Goal: Task Accomplishment & Management: Use online tool/utility

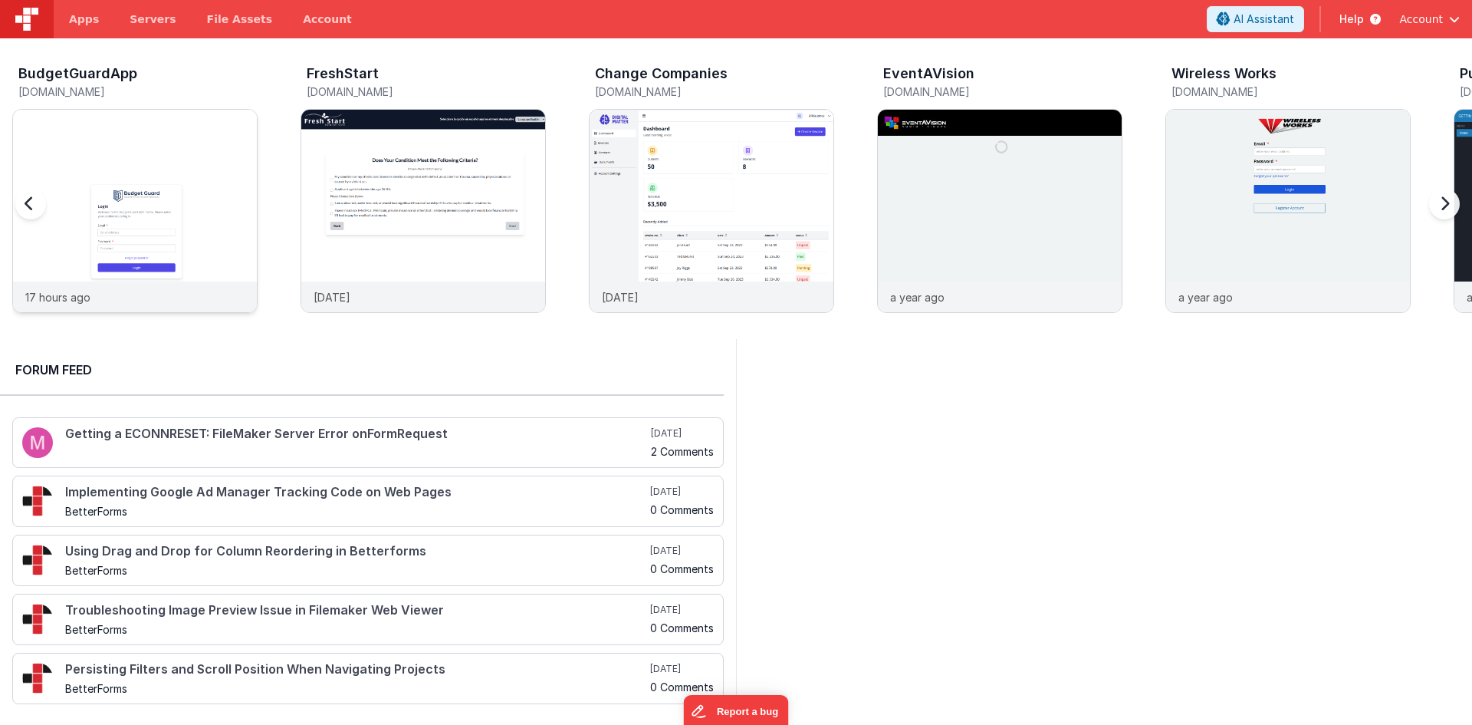
click at [129, 176] on img at bounding box center [135, 232] width 244 height 244
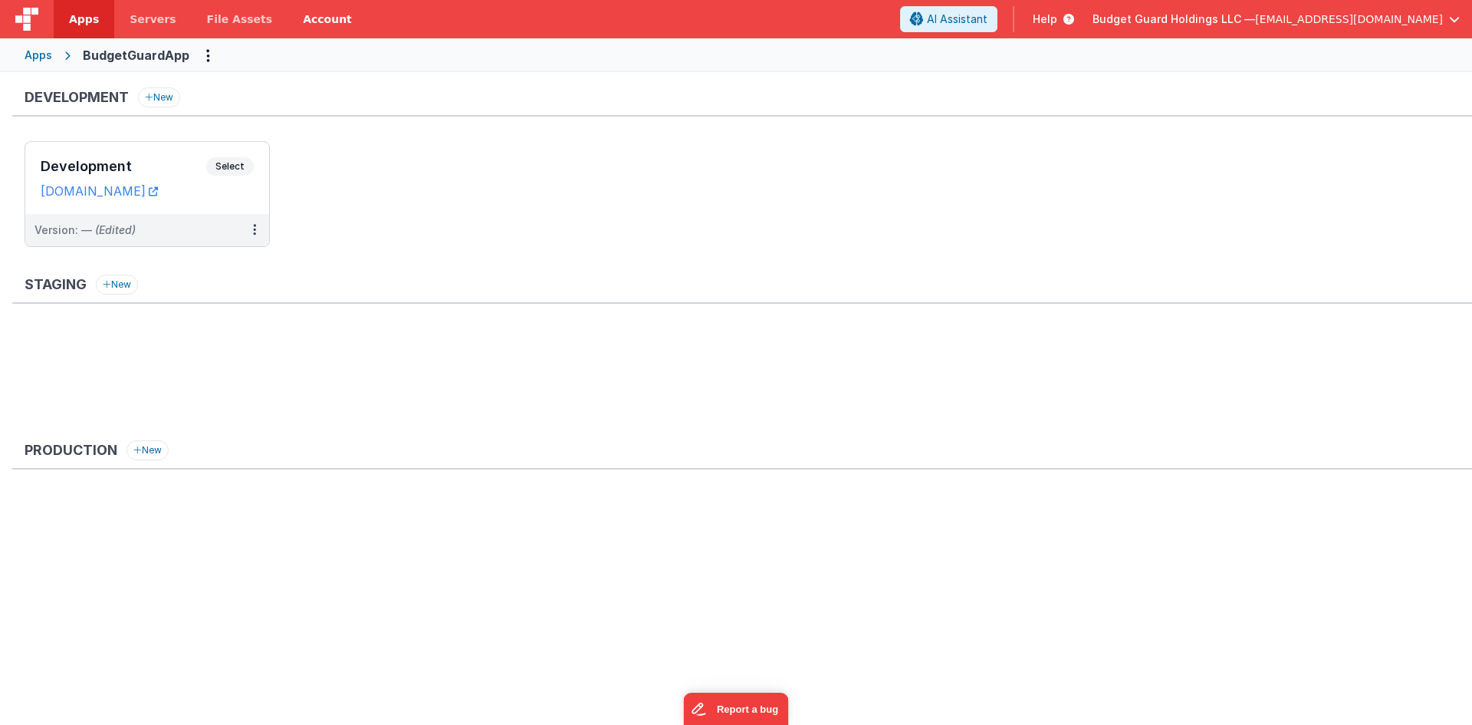
click at [178, 169] on h3 "Development" at bounding box center [124, 166] width 166 height 15
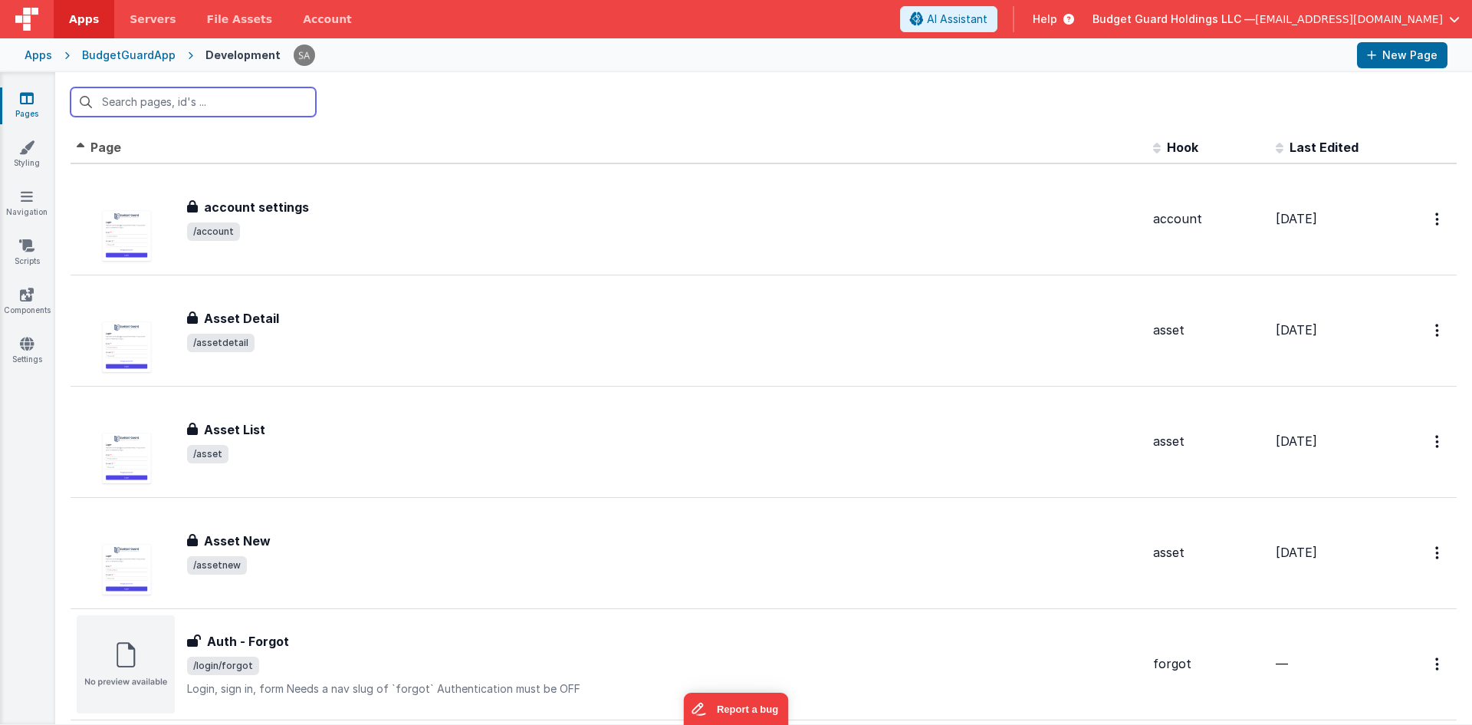
click at [256, 104] on input "text" at bounding box center [193, 101] width 245 height 29
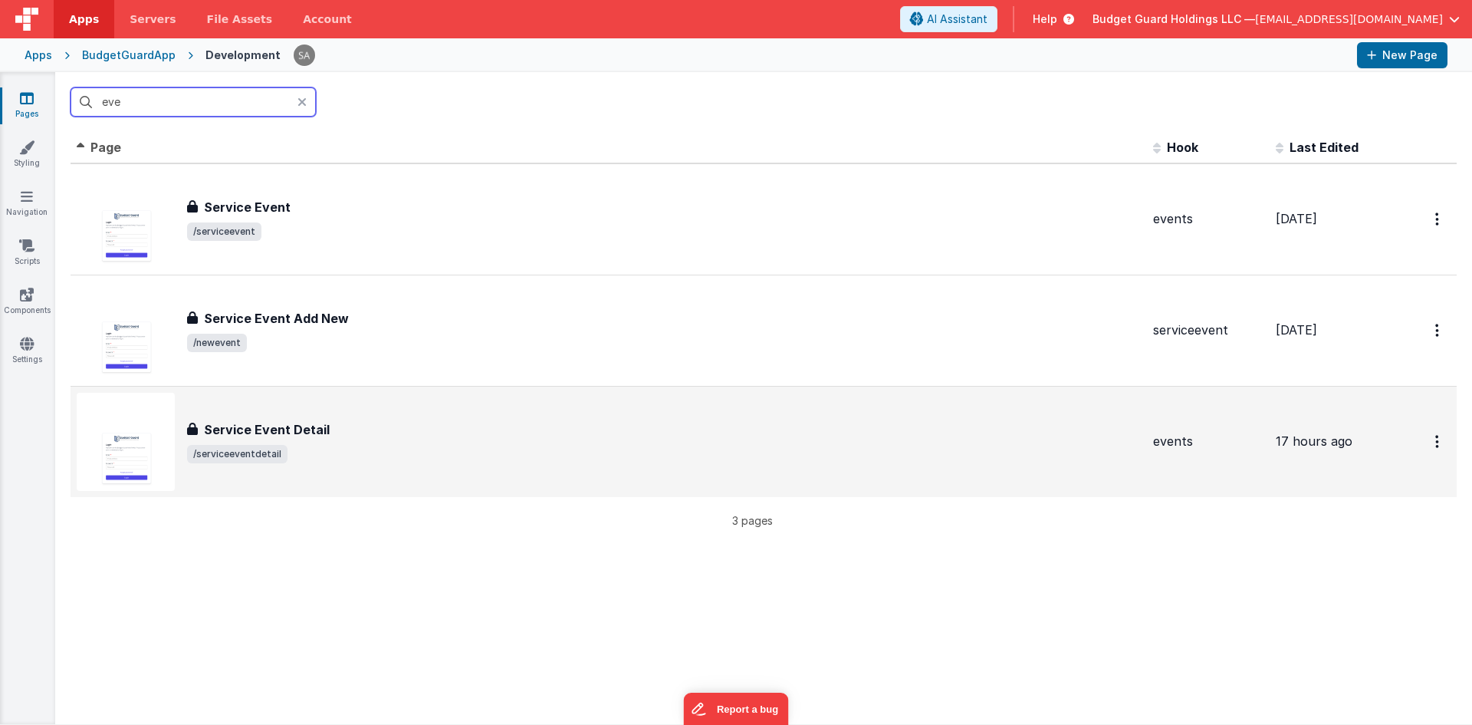
type input "eve"
click at [316, 422] on h3 "Service Event Detail" at bounding box center [267, 429] width 126 height 18
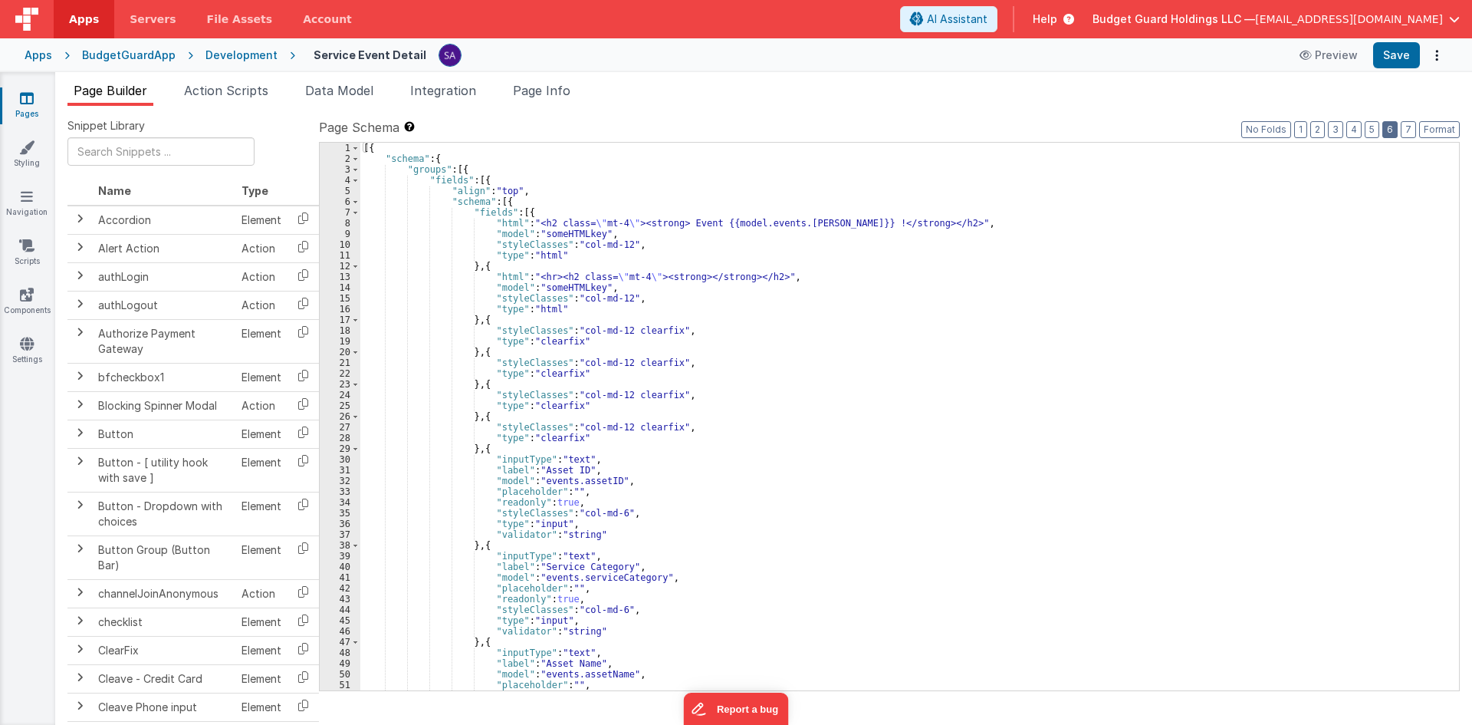
click at [1386, 133] on button "6" at bounding box center [1390, 129] width 15 height 17
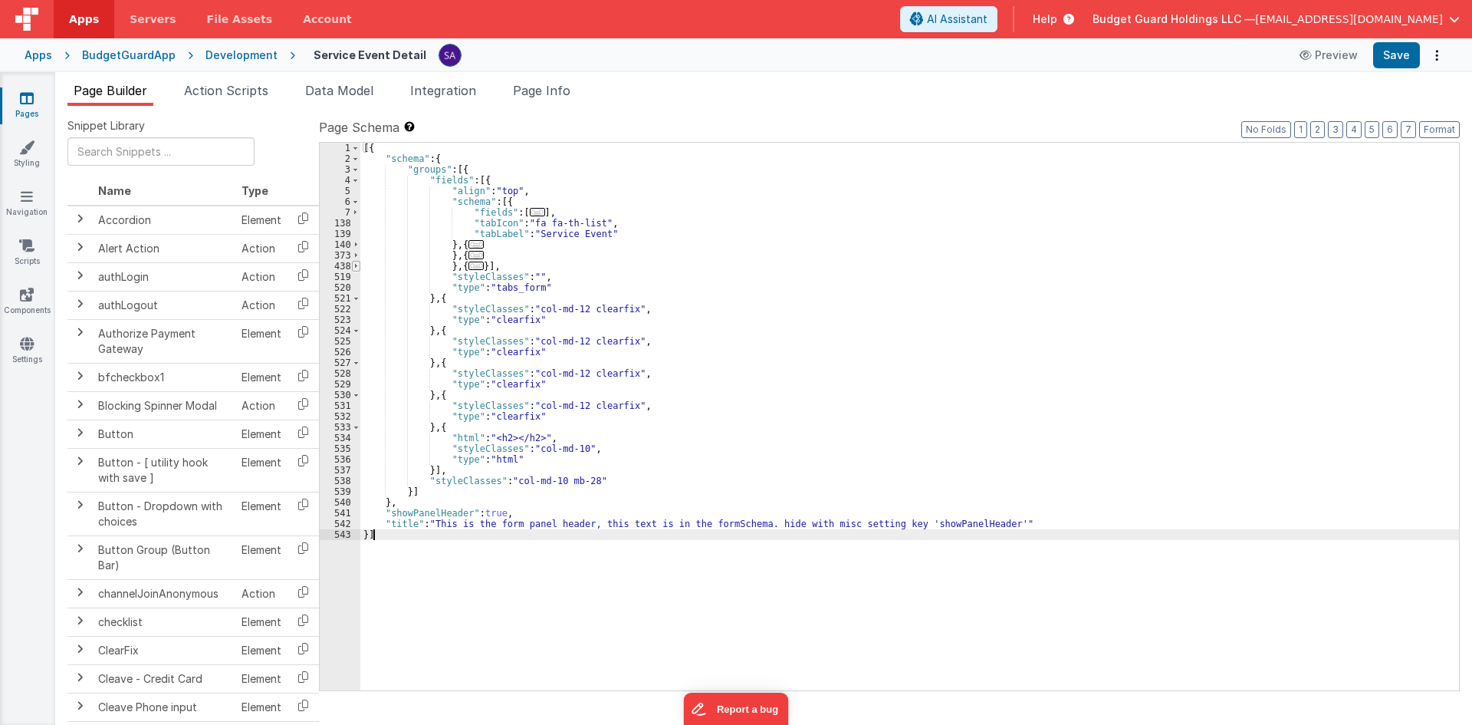
click at [357, 265] on span at bounding box center [356, 266] width 8 height 11
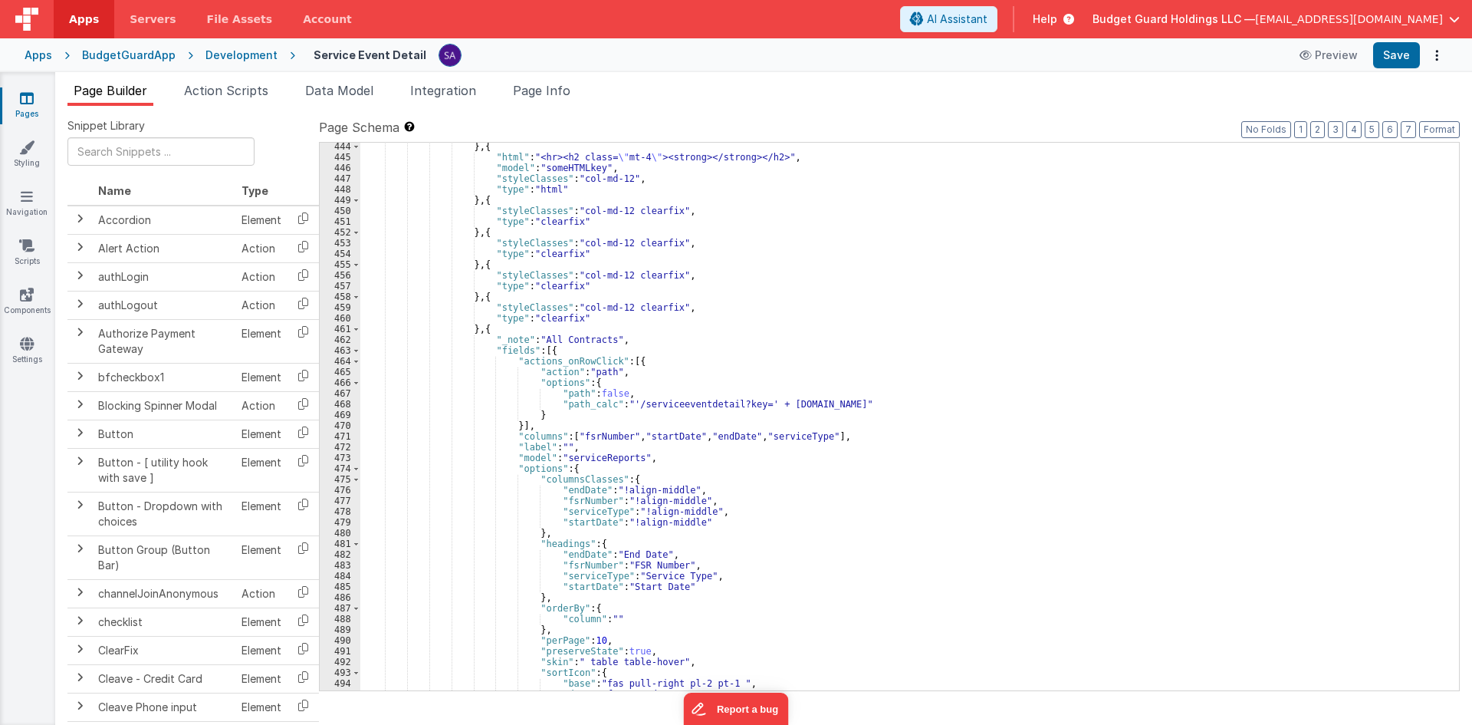
scroll to position [230, 0]
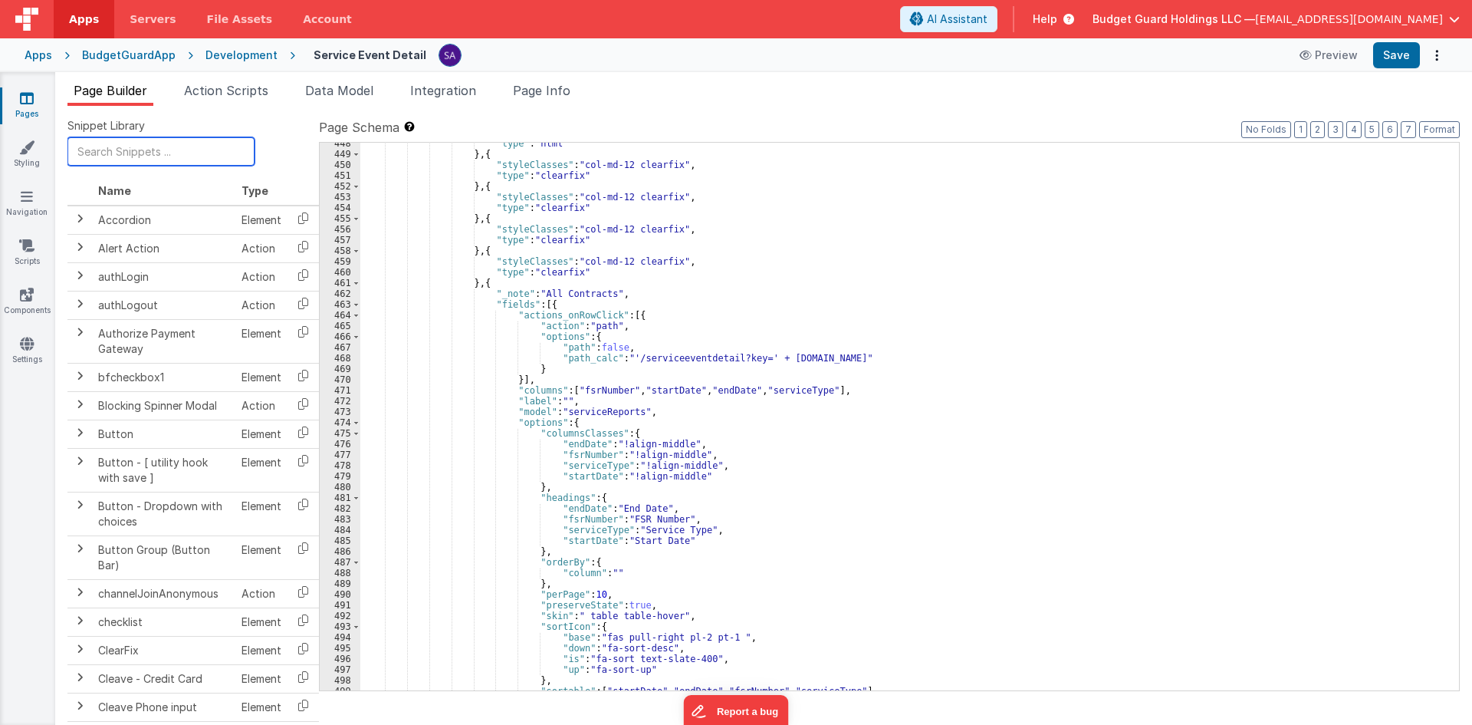
click at [170, 153] on input "text" at bounding box center [160, 151] width 187 height 28
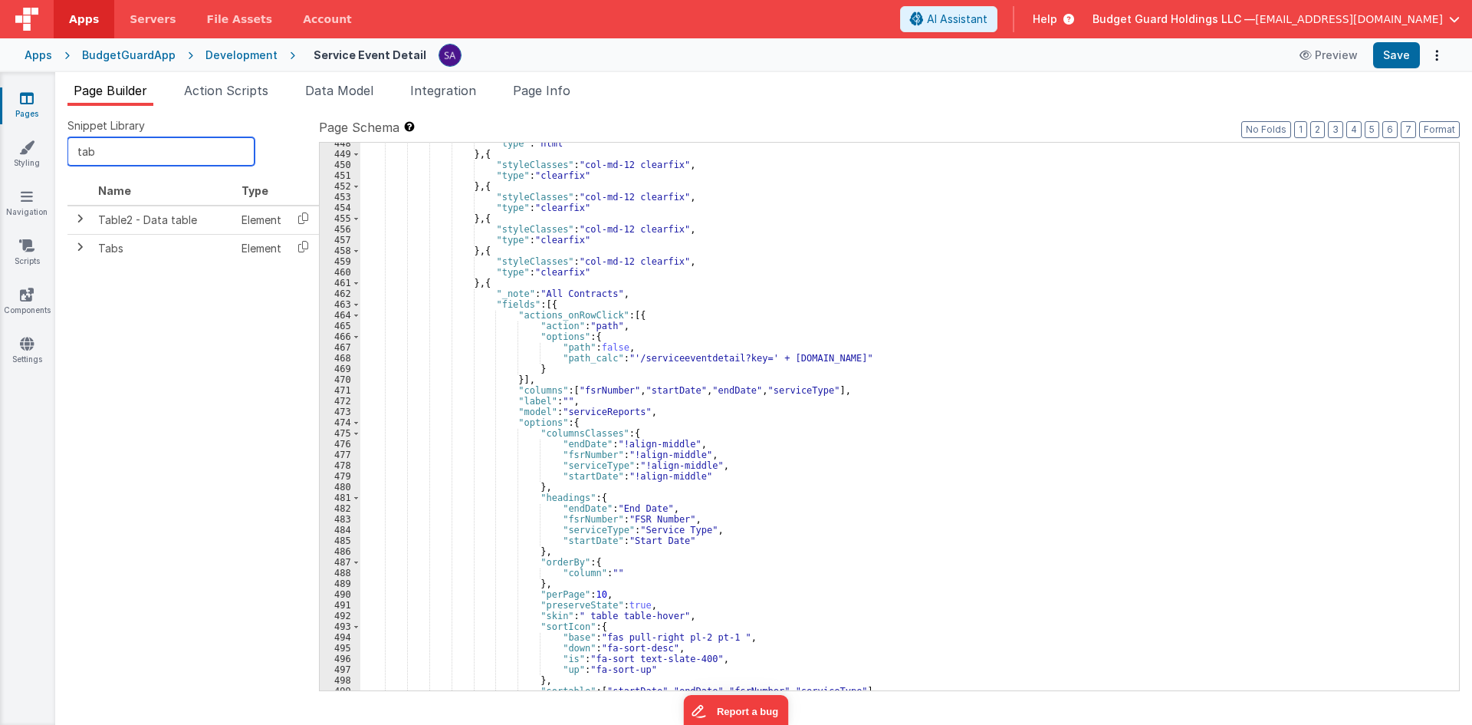
type input "tab"
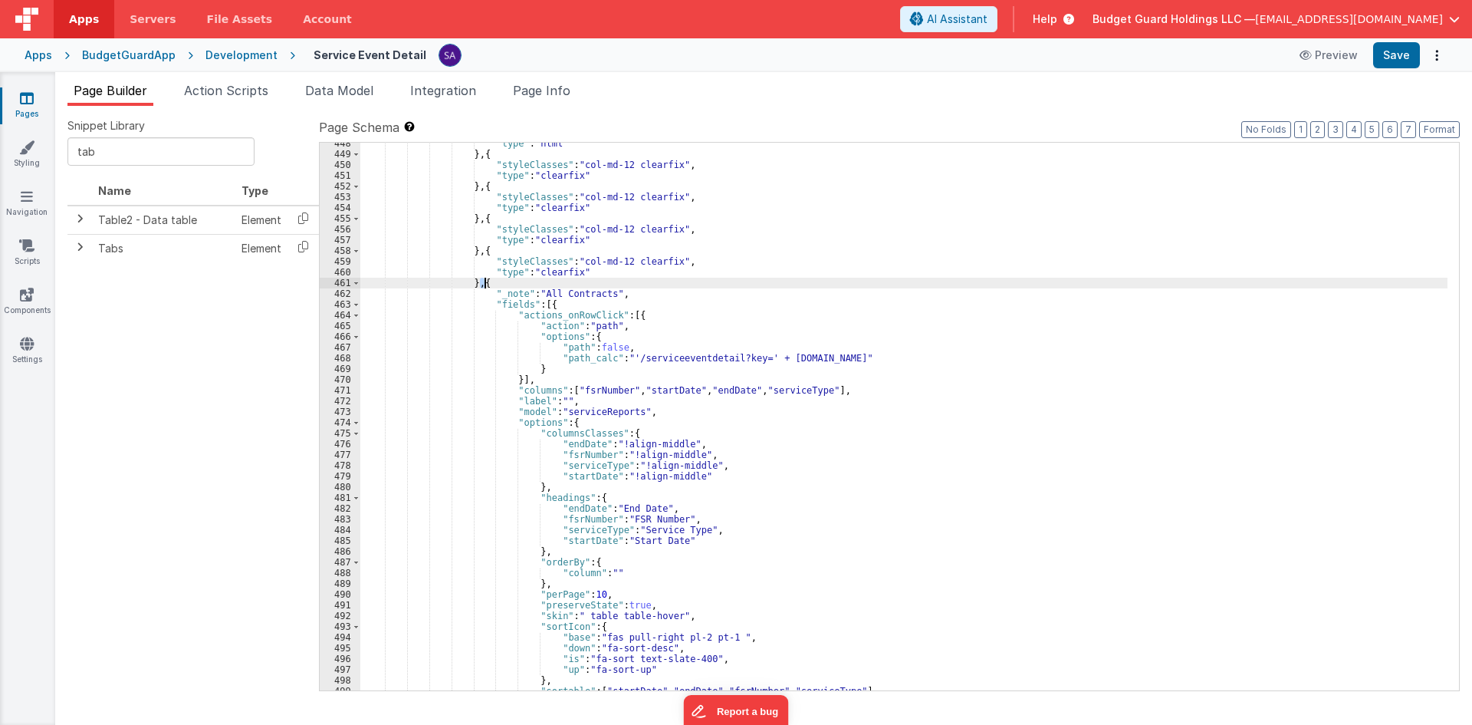
drag, startPoint x: 478, startPoint y: 285, endPoint x: 487, endPoint y: 289, distance: 9.3
click at [487, 289] on div ""type" : "html" } , { "styleClasses" : "col-md-12 clearfix" , "type" : "clearfi…" at bounding box center [903, 422] width 1087 height 569
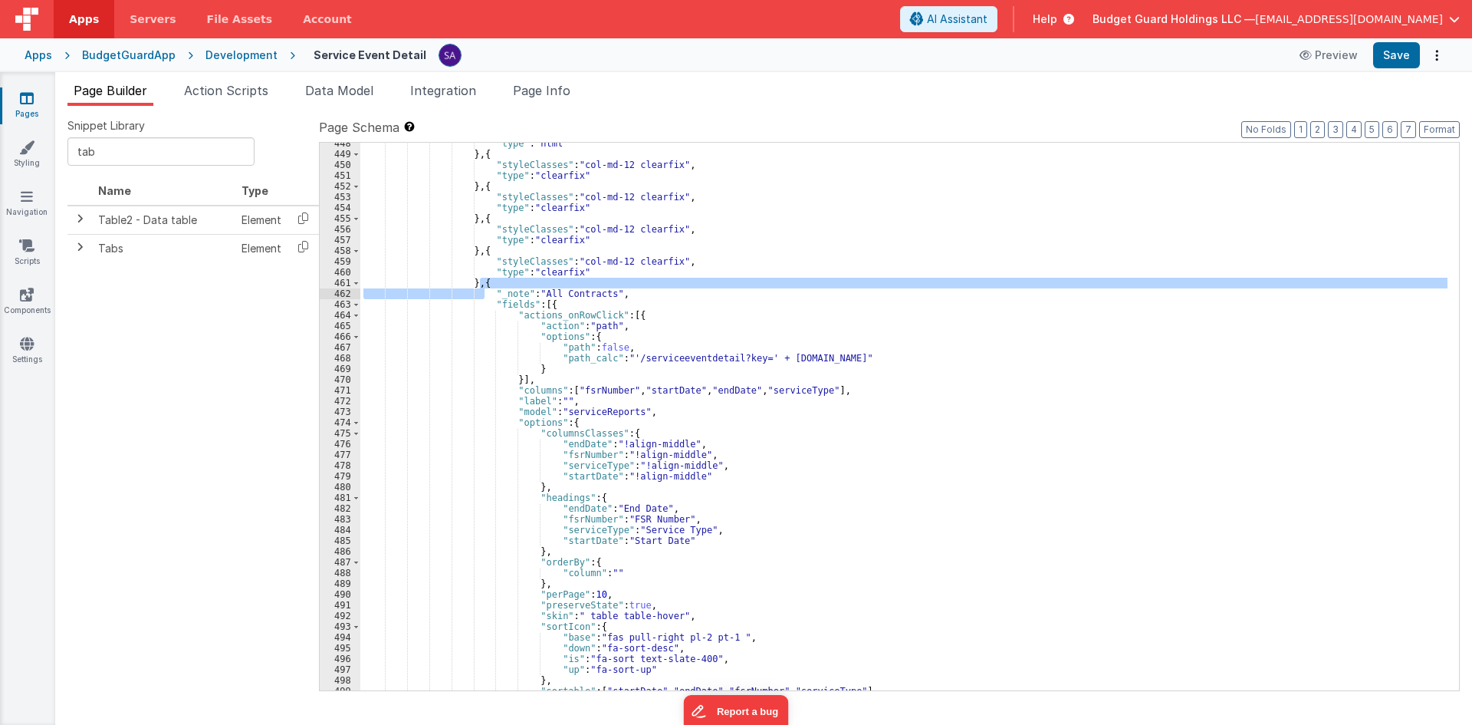
click at [480, 281] on div ""type" : "html" } , { "styleClasses" : "col-md-12 clearfix" , "type" : "clearfi…" at bounding box center [903, 417] width 1087 height 548
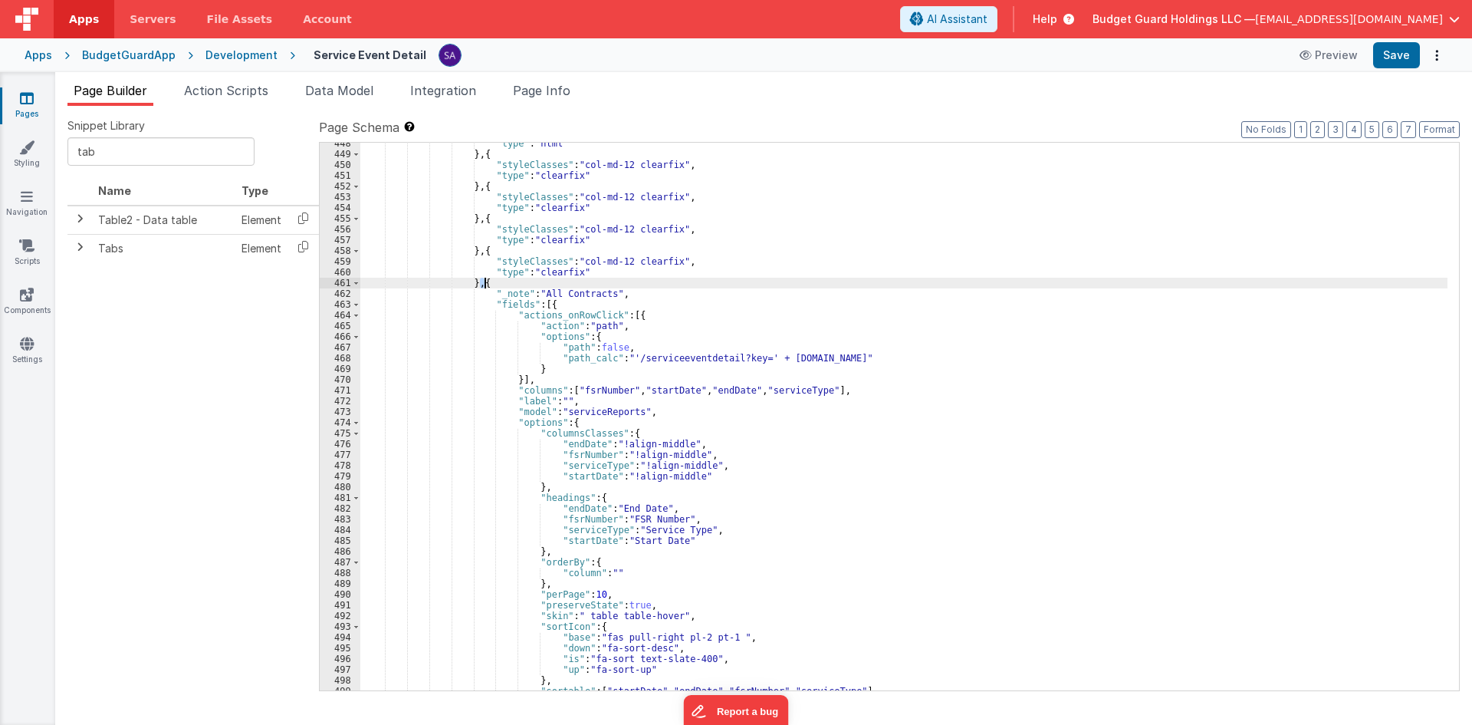
click at [485, 283] on div ""type" : "html" } , { "styleClasses" : "col-md-12 clearfix" , "type" : "clearfi…" at bounding box center [903, 422] width 1087 height 569
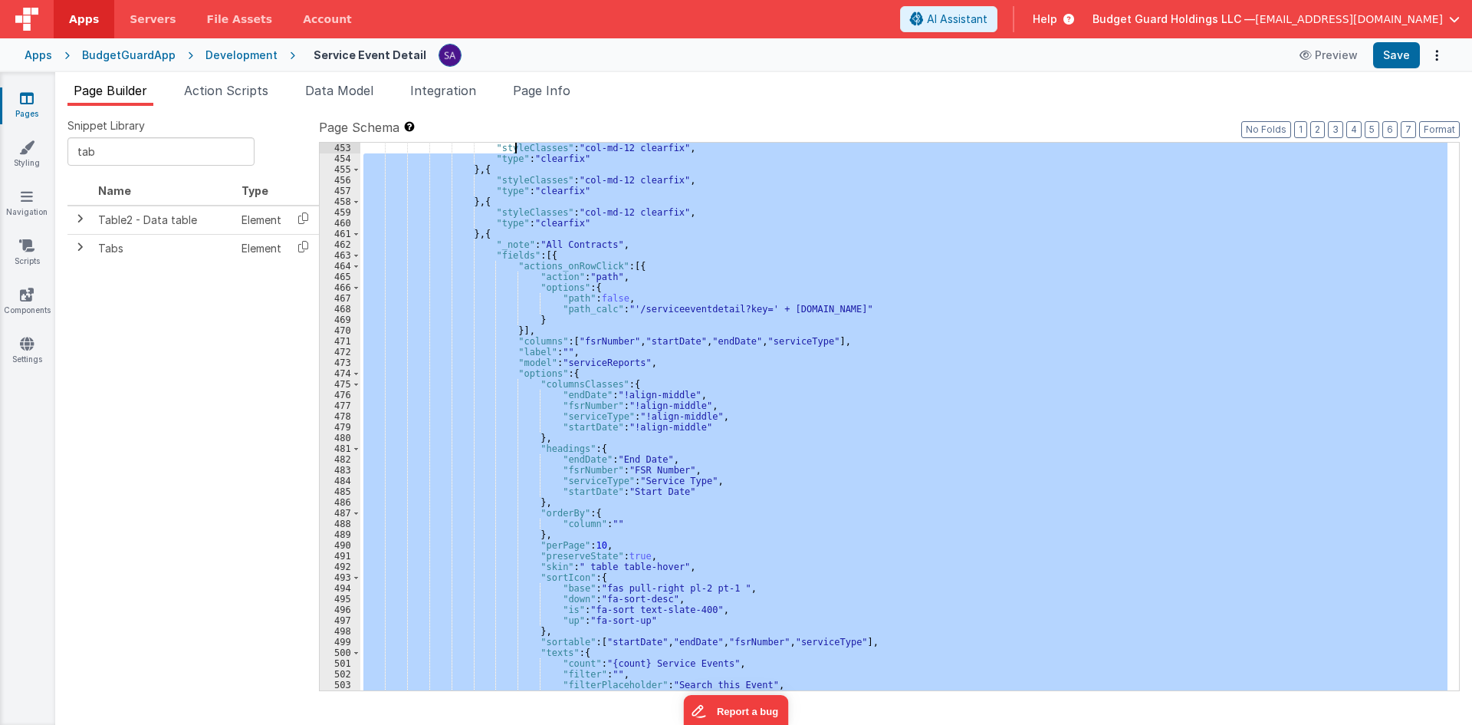
scroll to position [107, 0]
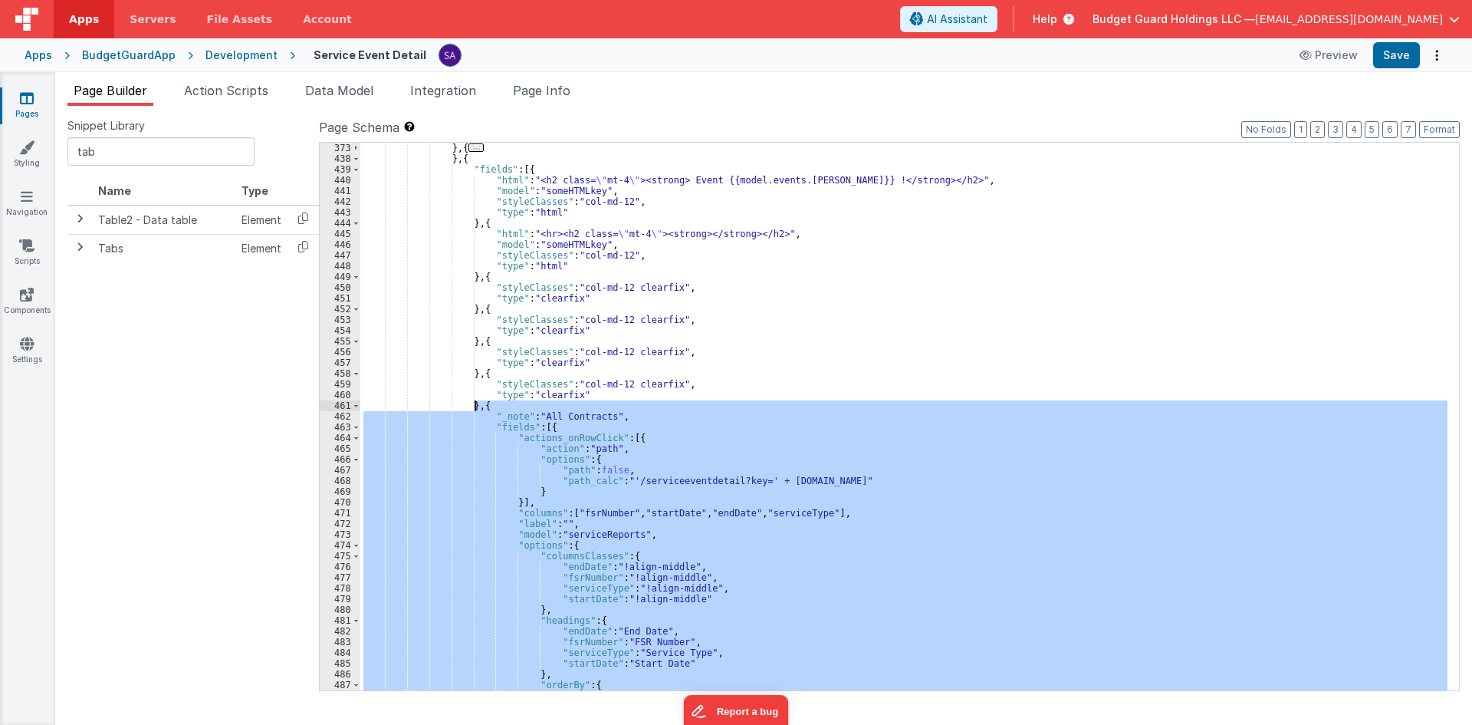
drag, startPoint x: 472, startPoint y: 495, endPoint x: 475, endPoint y: 406, distance: 89.0
click at [475, 406] on div "} , { ... } , { "fields" : [{ "html" : "<h2 class= \" mt-4 \" ><strong> Event {…" at bounding box center [903, 427] width 1087 height 569
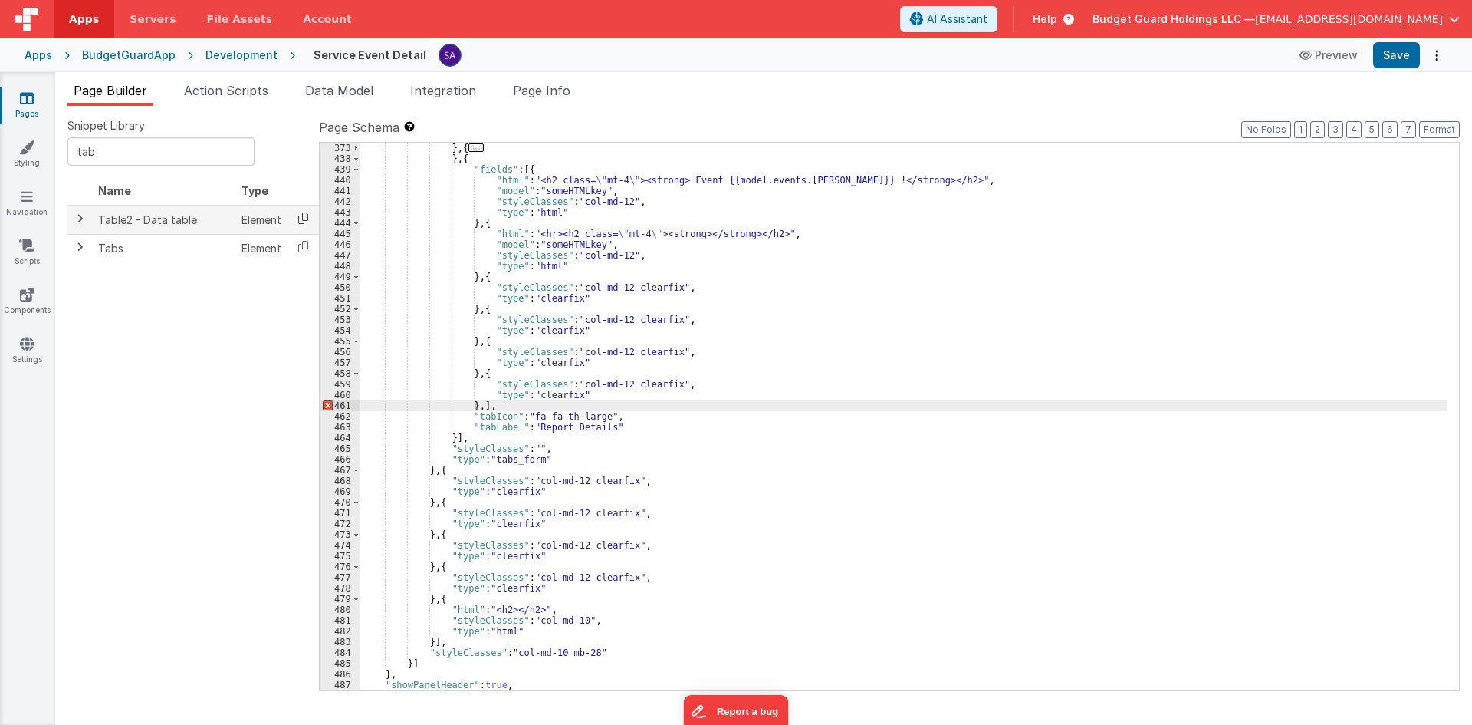
click at [298, 217] on icon at bounding box center [303, 218] width 31 height 24
click at [476, 406] on div "} , { ... } , { "fields" : [{ "html" : "<h2 class= \" mt-4 \" ><strong> Event {…" at bounding box center [903, 427] width 1087 height 569
click at [475, 401] on div "} , { ... } , { "fields" : [{ "html" : "<h2 class= \" mt-4 \" ><strong> Event {…" at bounding box center [903, 417] width 1087 height 548
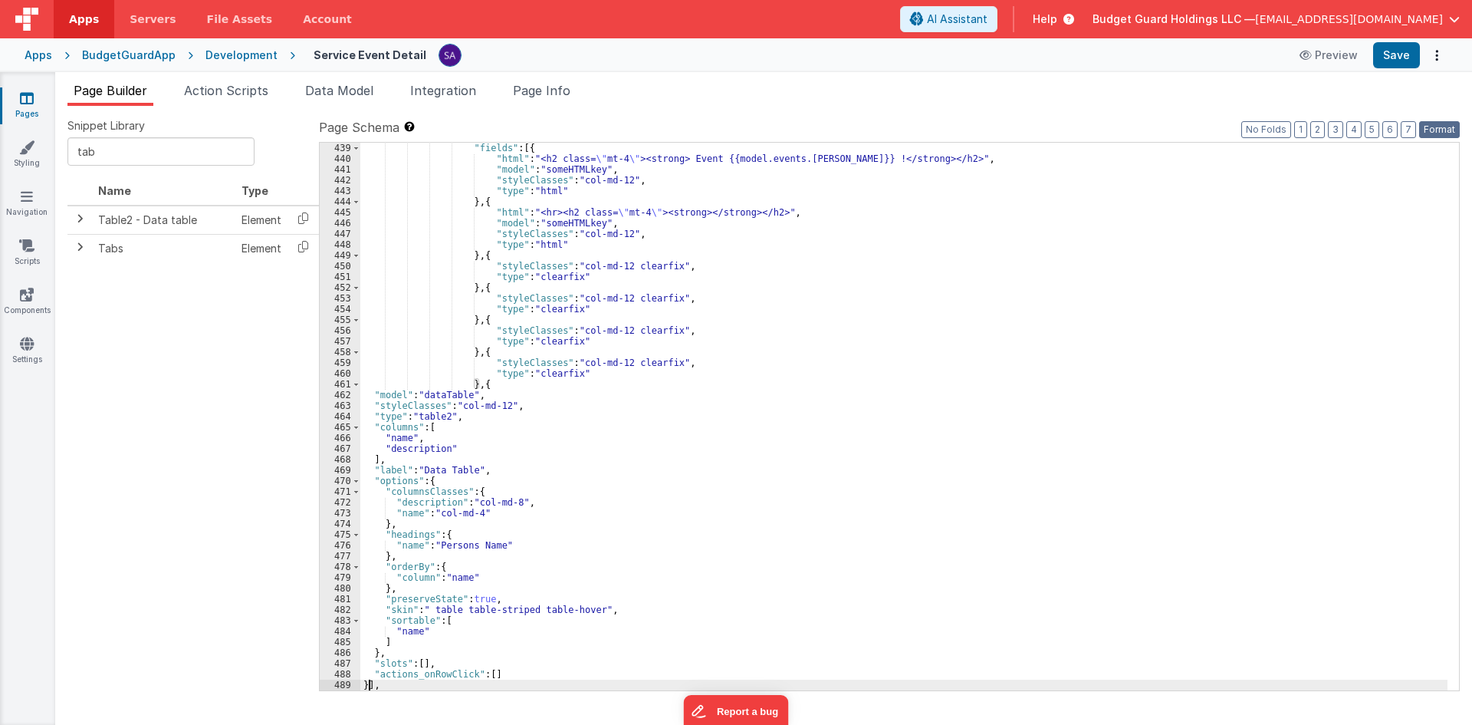
click at [1441, 131] on button "Format" at bounding box center [1439, 129] width 41 height 17
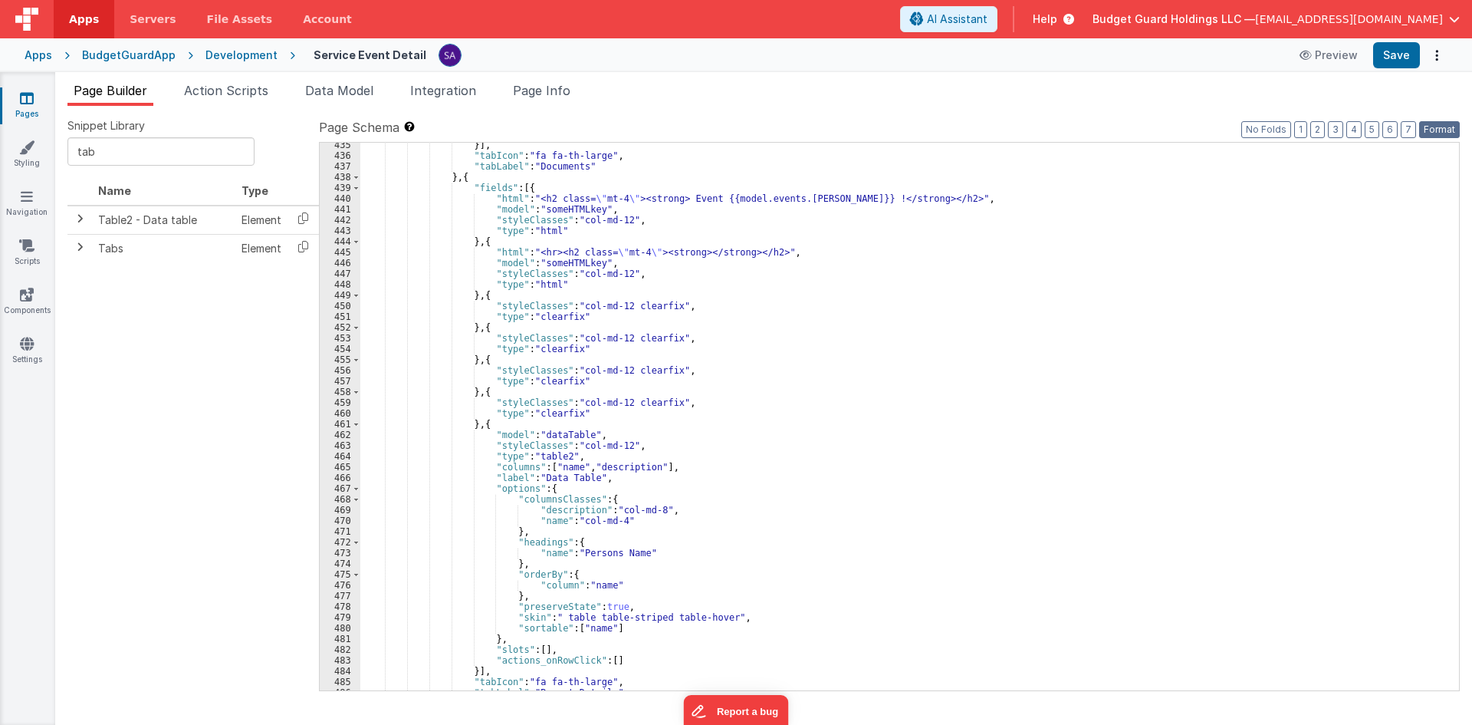
scroll to position [4840, 0]
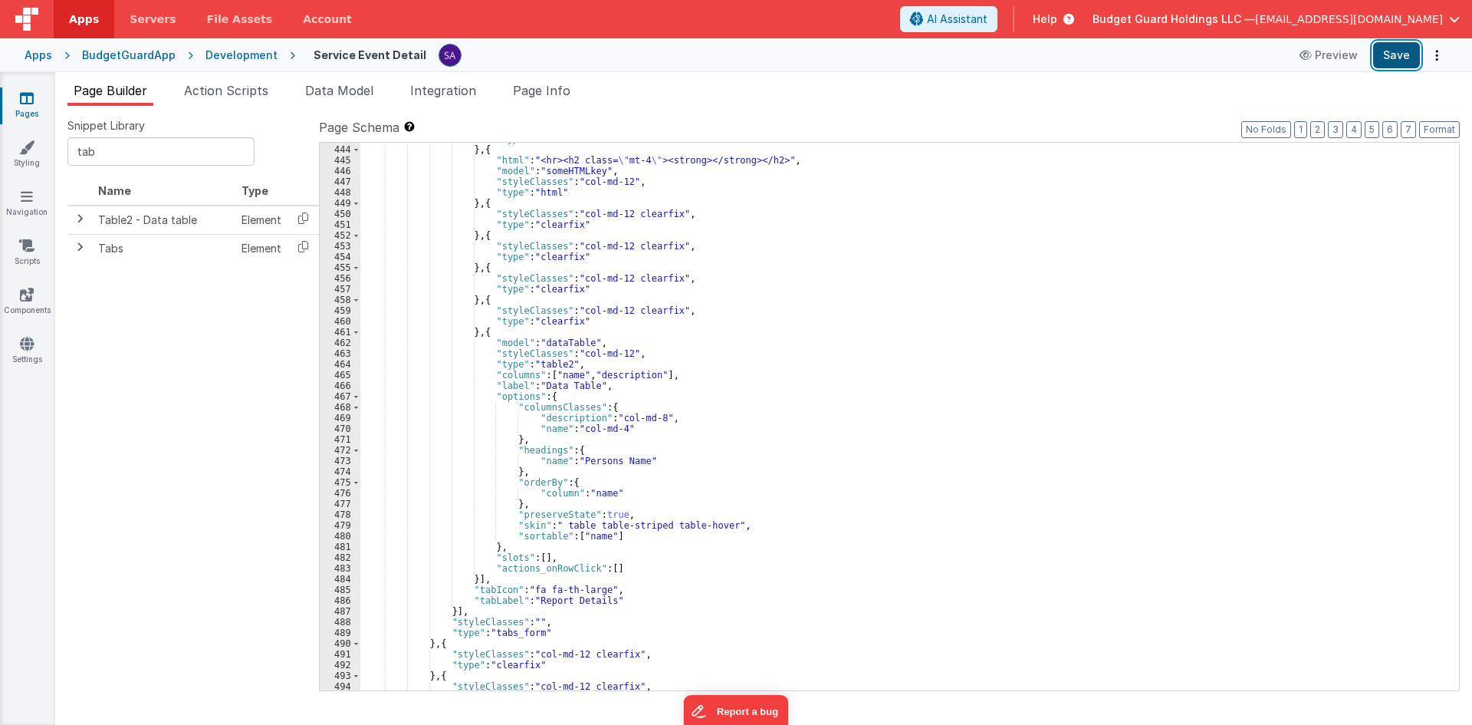
click at [1404, 54] on button "Save" at bounding box center [1396, 55] width 47 height 26
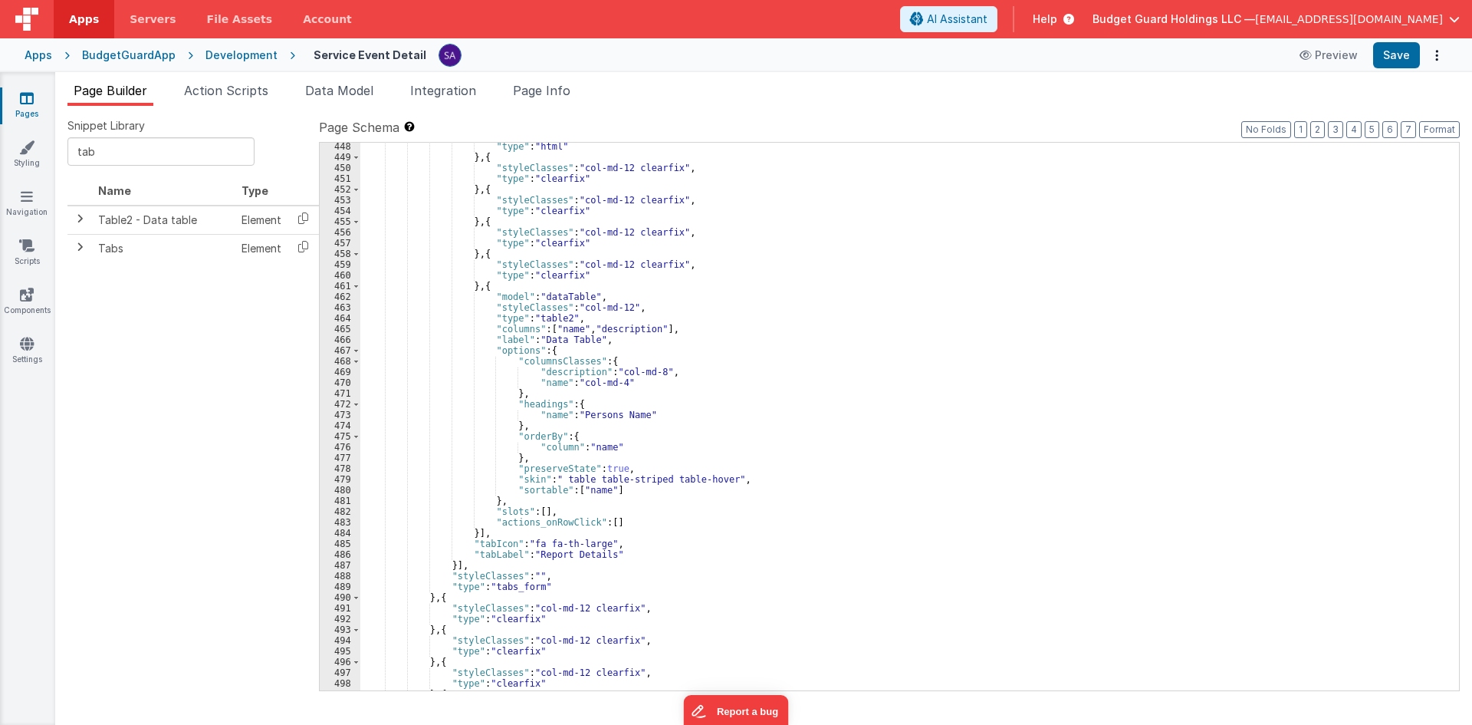
scroll to position [4886, 0]
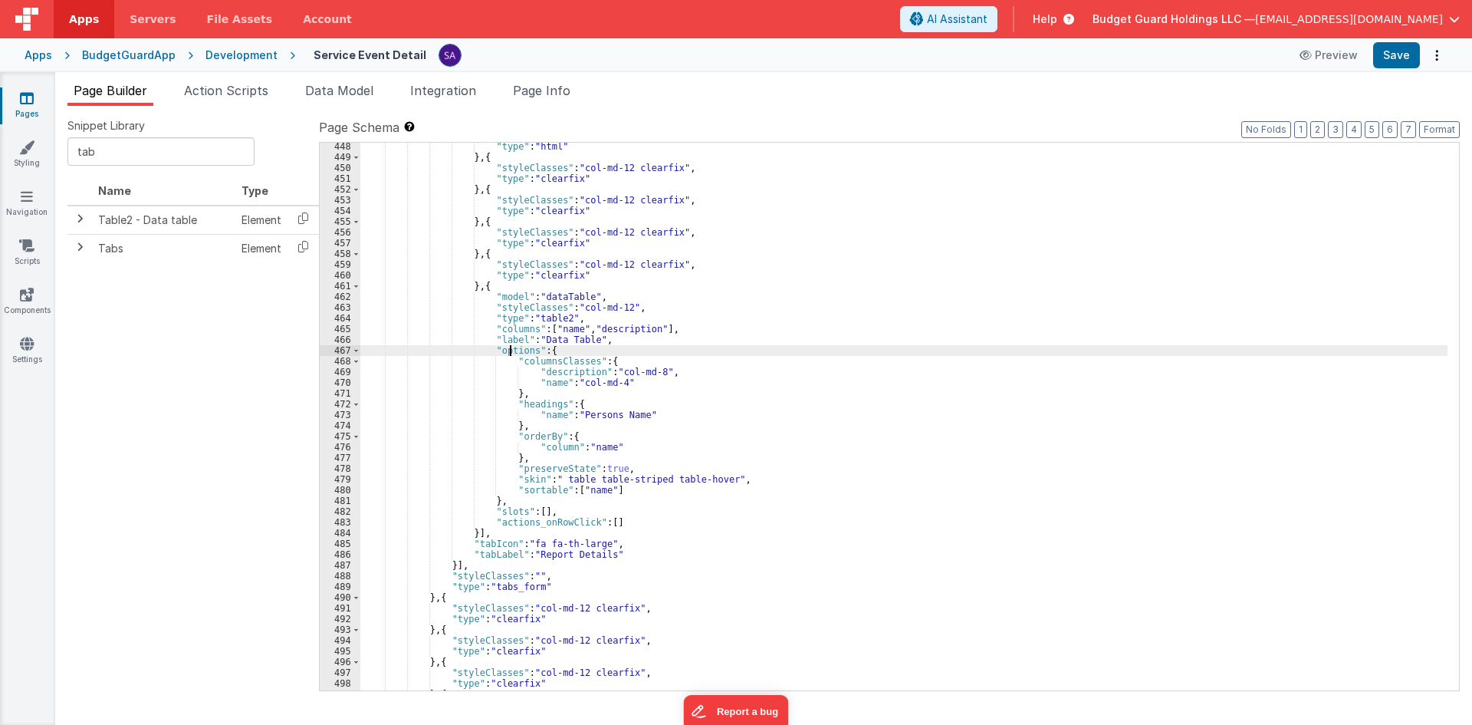
click at [511, 350] on div ""type" : "html" } , { "styleClasses" : "col-md-12 clearfix" , "type" : "clearfi…" at bounding box center [903, 425] width 1087 height 569
click at [506, 337] on div ""type" : "html" } , { "styleClasses" : "col-md-12 clearfix" , "type" : "clearfi…" at bounding box center [903, 425] width 1087 height 569
click at [506, 327] on div ""type" : "html" } , { "styleClasses" : "col-md-12 clearfix" , "type" : "clearfi…" at bounding box center [903, 425] width 1087 height 569
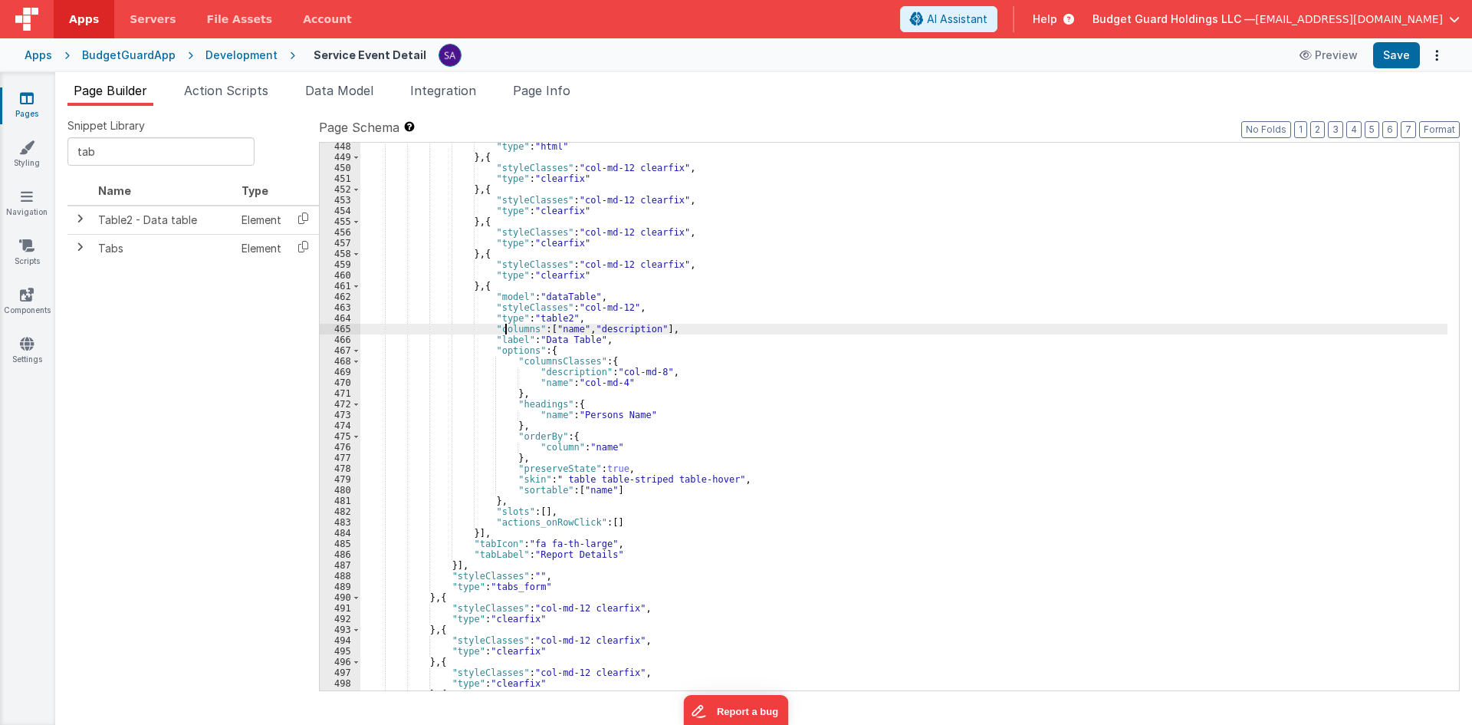
click at [506, 327] on div ""type" : "html" } , { "styleClasses" : "col-md-12 clearfix" , "type" : "clearfi…" at bounding box center [903, 425] width 1087 height 569
click at [503, 317] on div ""type" : "html" } , { "styleClasses" : "col-md-12 clearfix" , "type" : "clearfi…" at bounding box center [903, 425] width 1087 height 569
click at [502, 309] on div ""type" : "html" } , { "styleClasses" : "col-md-12 clearfix" , "type" : "clearfi…" at bounding box center [903, 425] width 1087 height 569
drag, startPoint x: 502, startPoint y: 309, endPoint x: 500, endPoint y: 300, distance: 9.5
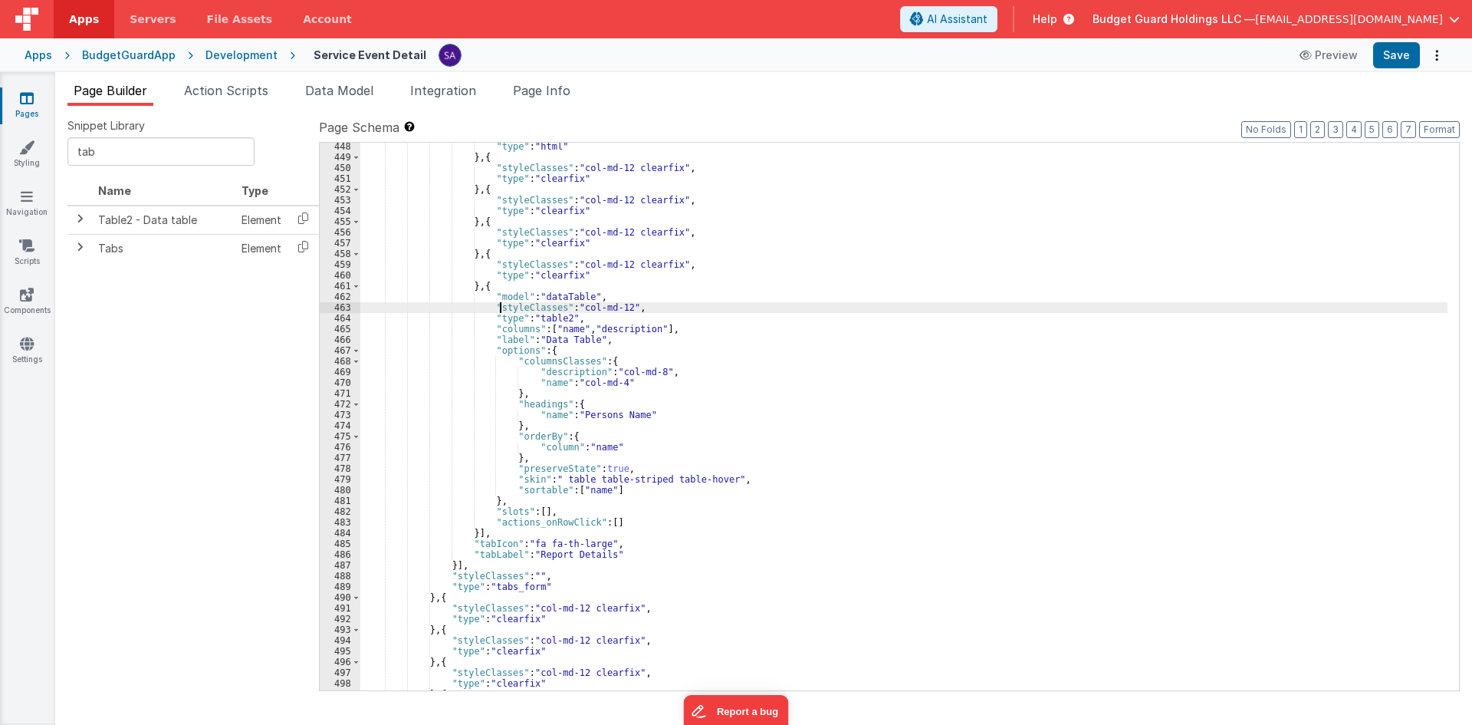
click at [502, 308] on div ""type" : "html" } , { "styleClasses" : "col-md-12 clearfix" , "type" : "clearfi…" at bounding box center [903, 425] width 1087 height 569
click at [500, 295] on div ""type" : "html" } , { "styleClasses" : "col-md-12 clearfix" , "type" : "clearfi…" at bounding box center [903, 425] width 1087 height 569
click at [553, 301] on div ""type" : "html" } , { "styleClasses" : "col-md-12 clearfix" , "type" : "clearfi…" at bounding box center [903, 425] width 1087 height 569
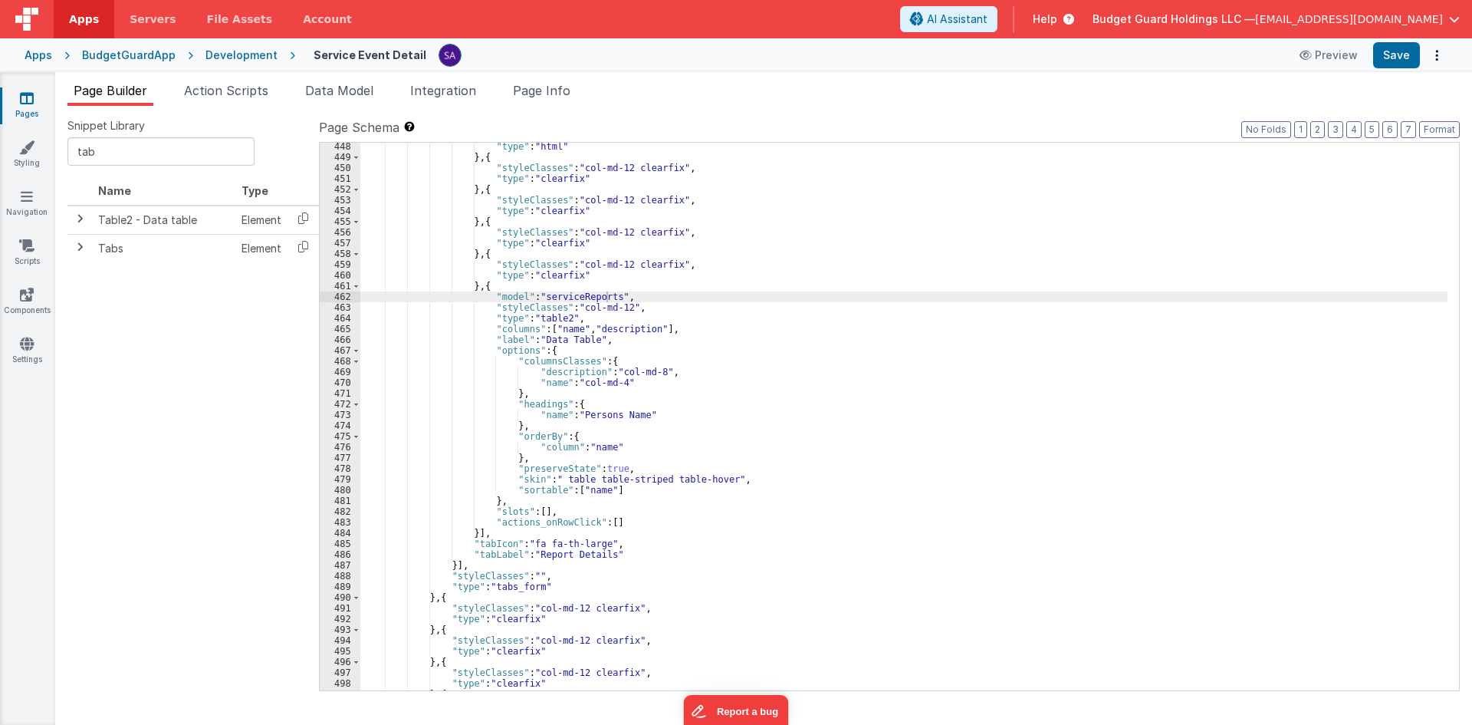
click at [559, 331] on div ""type" : "html" } , { "styleClasses" : "col-md-12 clearfix" , "type" : "clearfi…" at bounding box center [903, 425] width 1087 height 569
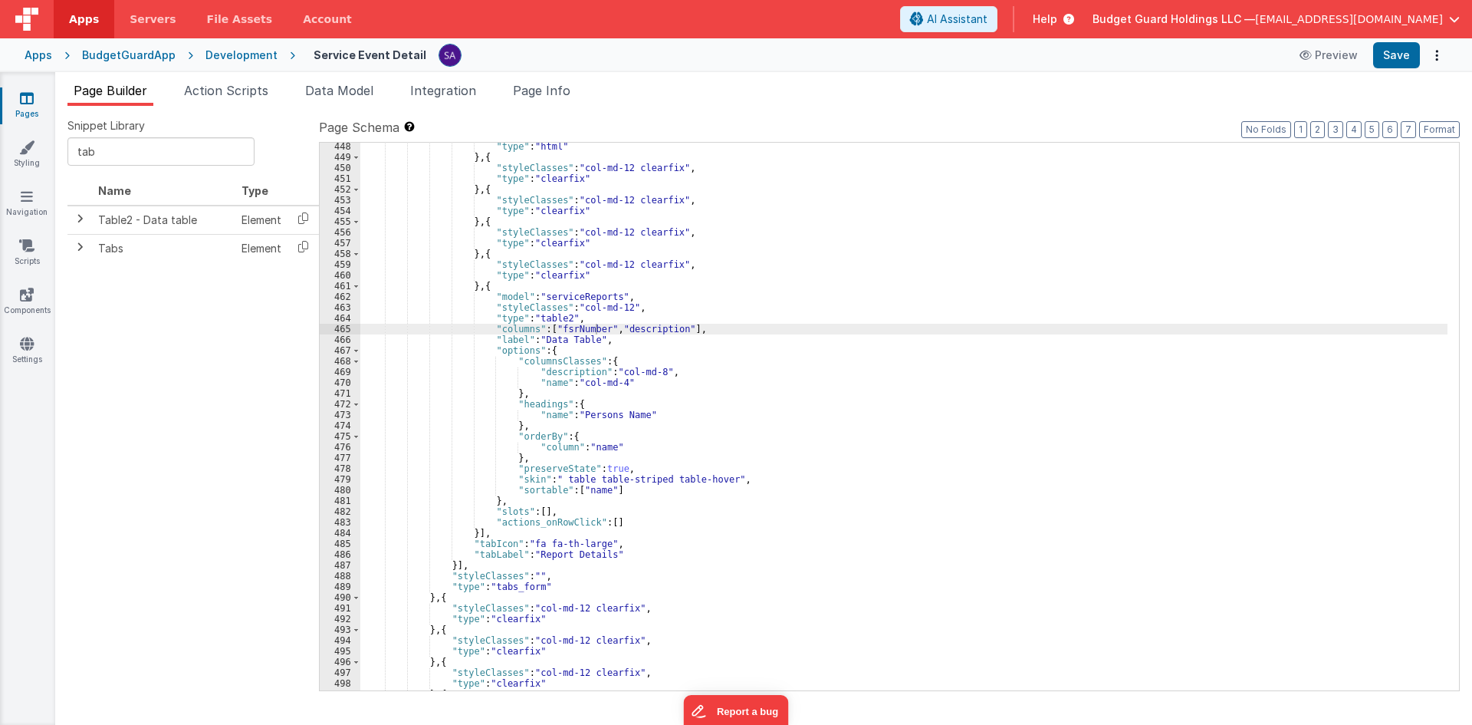
click at [642, 333] on div ""type" : "html" } , { "styleClasses" : "col-md-12 clearfix" , "type" : "clearfi…" at bounding box center [903, 425] width 1087 height 569
click at [1413, 56] on button "Save" at bounding box center [1396, 55] width 47 height 26
click at [665, 328] on div ""type" : "html" } , { "styleClasses" : "col-md-12 clearfix" , "type" : "clearfi…" at bounding box center [903, 425] width 1087 height 569
drag, startPoint x: 245, startPoint y: 380, endPoint x: 392, endPoint y: 364, distance: 147.3
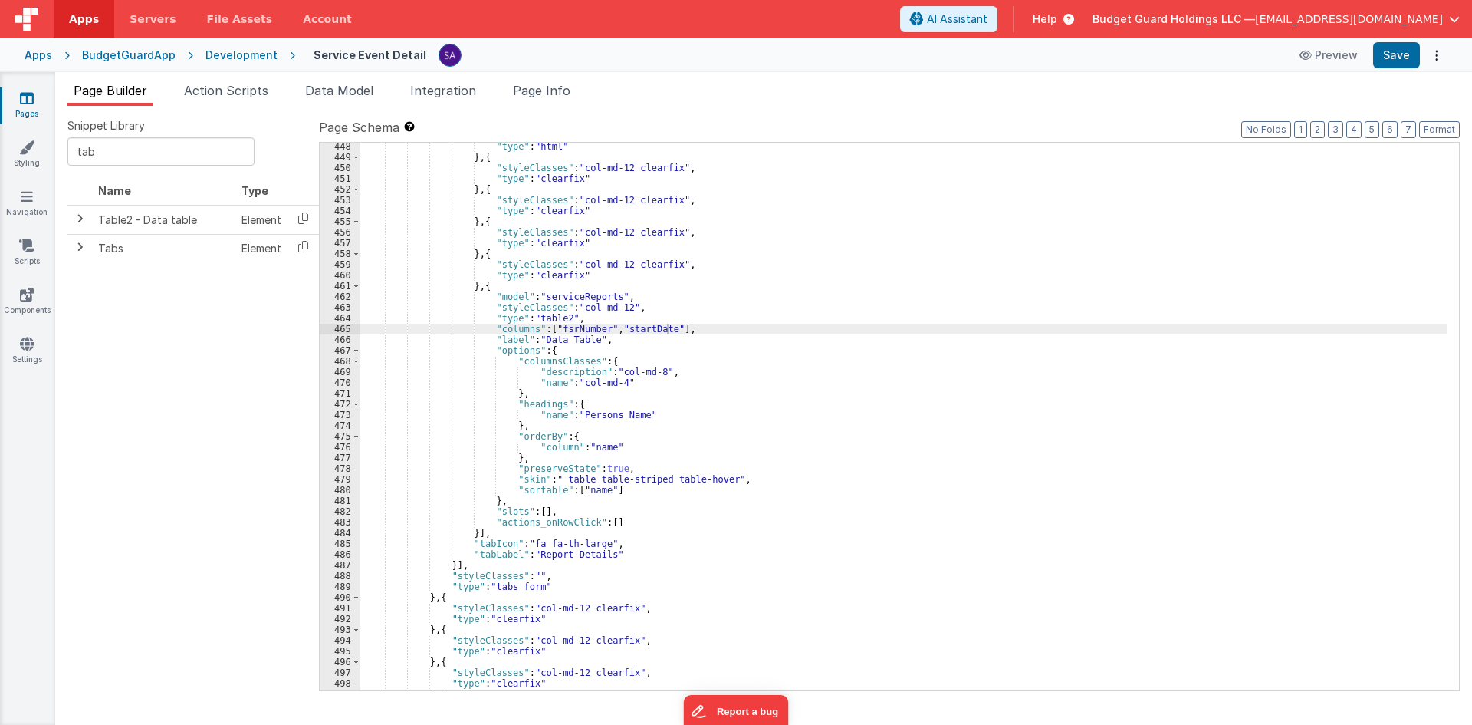
click at [245, 380] on div "Snippet Library tab Name Type Table2 - Data table Element Tabs Element << < 1 >…" at bounding box center [193, 415] width 252 height 594
click at [659, 329] on div ""type" : "html" } , { "styleClasses" : "col-md-12 clearfix" , "type" : "clearfi…" at bounding box center [903, 425] width 1087 height 569
drag, startPoint x: 672, startPoint y: 327, endPoint x: 541, endPoint y: 332, distance: 131.2
click at [541, 332] on div ""type" : "html" } , { "styleClasses" : "col-md-12 clearfix" , "type" : "clearfi…" at bounding box center [903, 425] width 1087 height 569
click at [603, 418] on div ""type" : "html" } , { "styleClasses" : "col-md-12 clearfix" , "type" : "clearfi…" at bounding box center [903, 425] width 1087 height 569
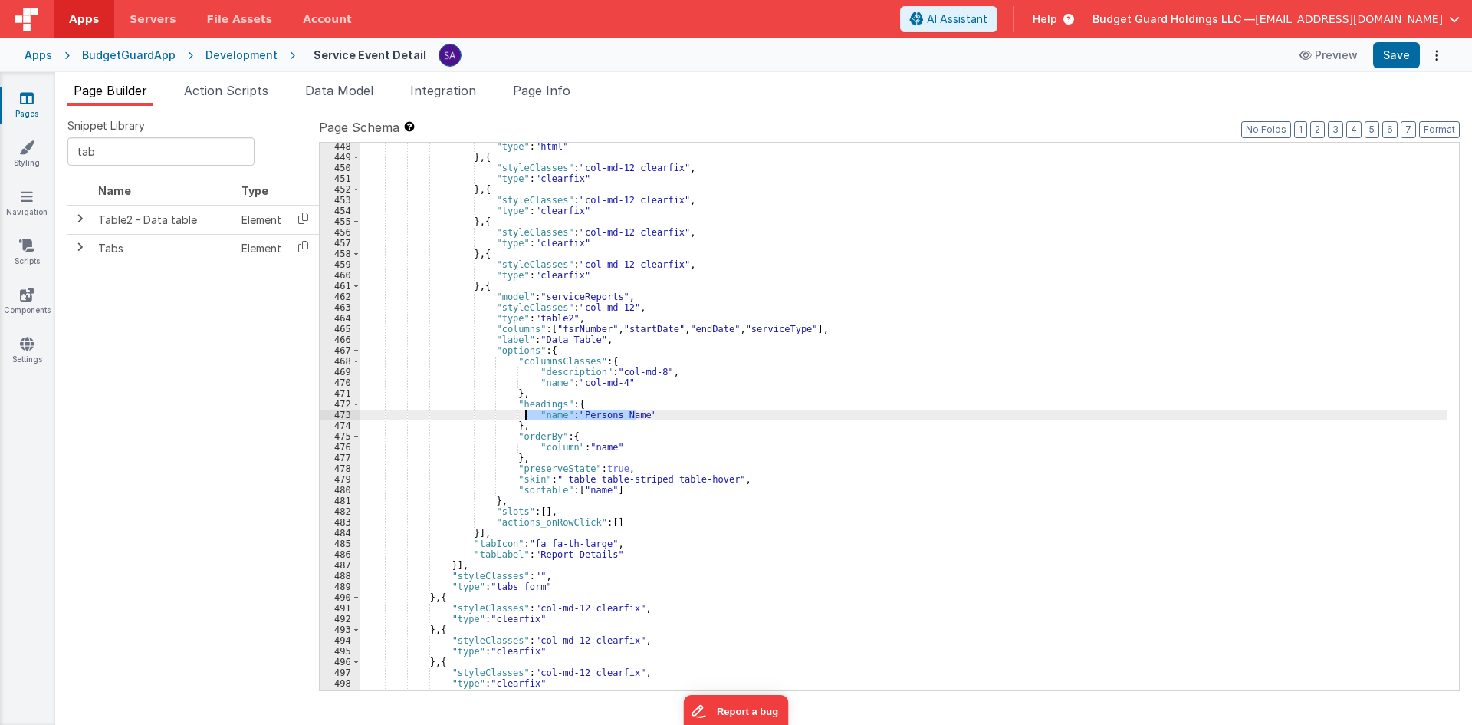
drag, startPoint x: 646, startPoint y: 413, endPoint x: 523, endPoint y: 416, distance: 123.5
click at [523, 416] on div ""type" : "html" } , { "styleClasses" : "col-md-12 clearfix" , "type" : "clearfi…" at bounding box center [903, 425] width 1087 height 569
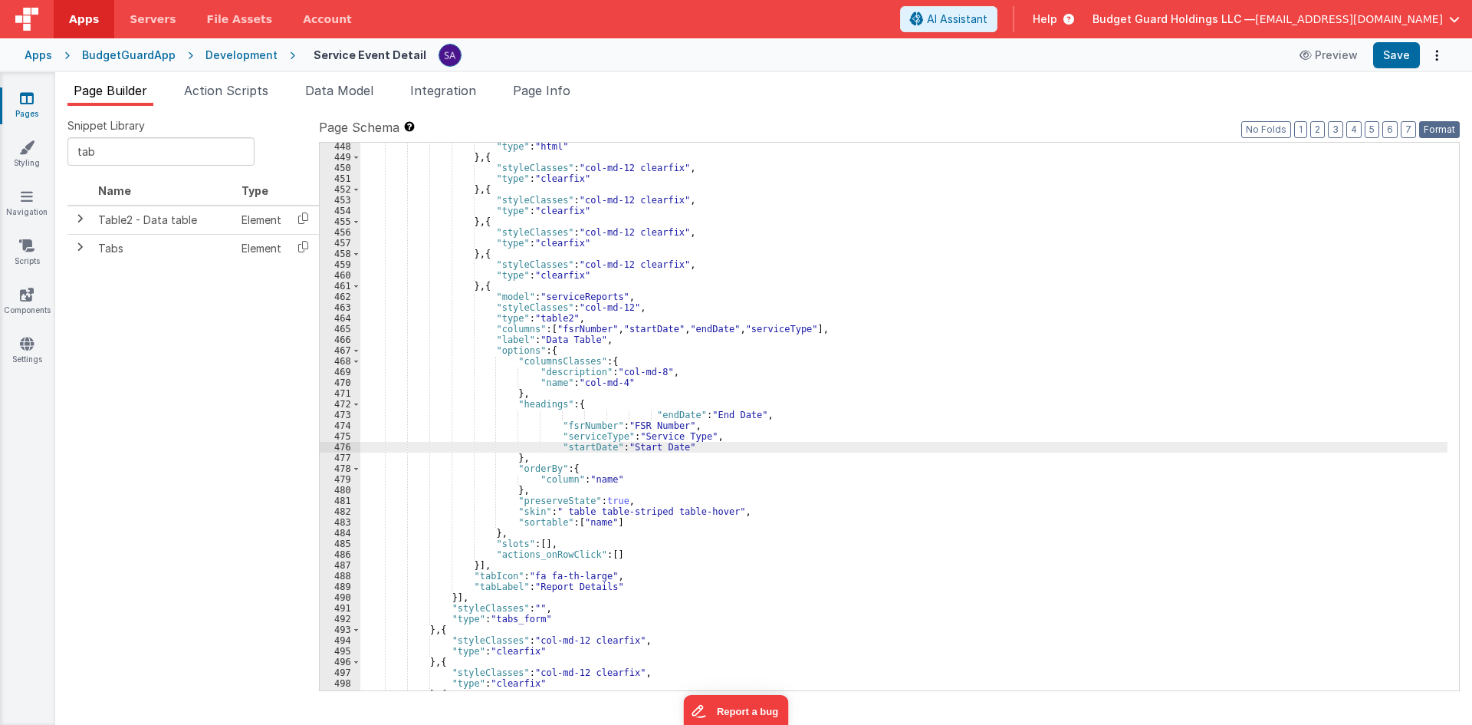
click at [1432, 130] on button "Format" at bounding box center [1439, 129] width 41 height 17
click at [1396, 58] on button "Save" at bounding box center [1396, 55] width 47 height 26
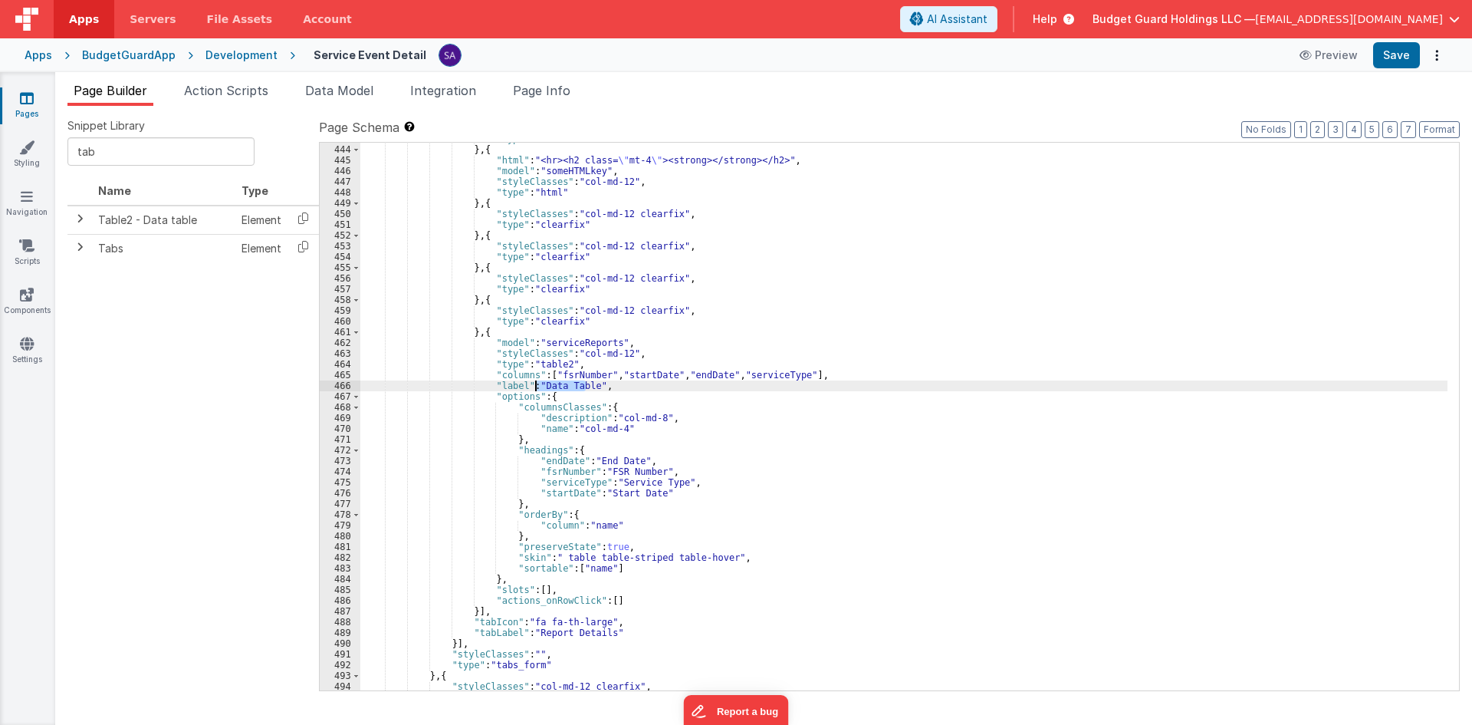
drag, startPoint x: 584, startPoint y: 385, endPoint x: 537, endPoint y: 386, distance: 47.5
click at [537, 386] on div ""type" : "html" } , { "html" : "<hr><h2 class= \" mt-4 \" ><strong></strong></h…" at bounding box center [903, 417] width 1087 height 569
click at [1393, 62] on button "Save" at bounding box center [1396, 55] width 47 height 26
